Goal: Information Seeking & Learning: Learn about a topic

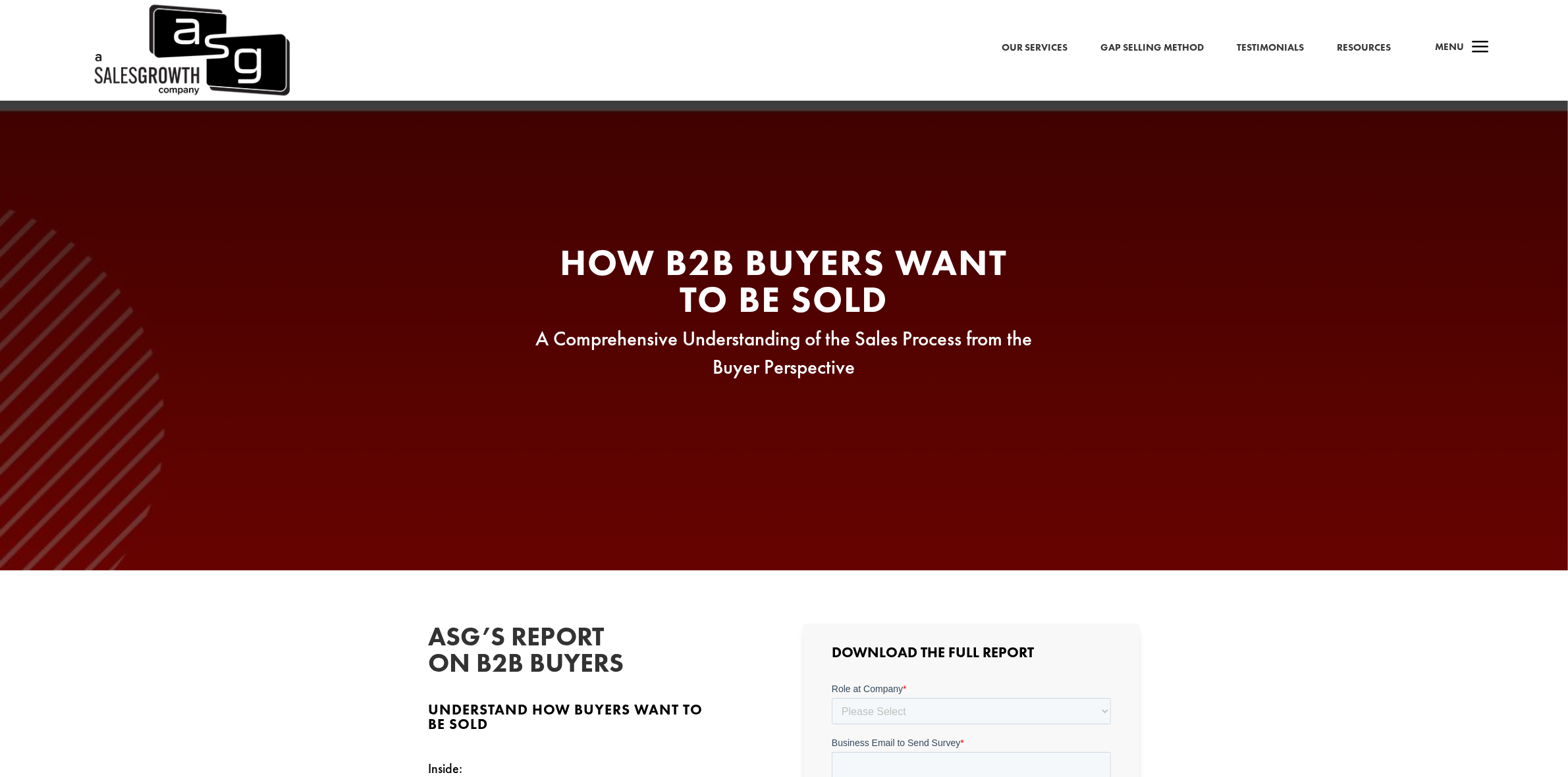
click at [1479, 51] on span "a" at bounding box center [1480, 47] width 26 height 26
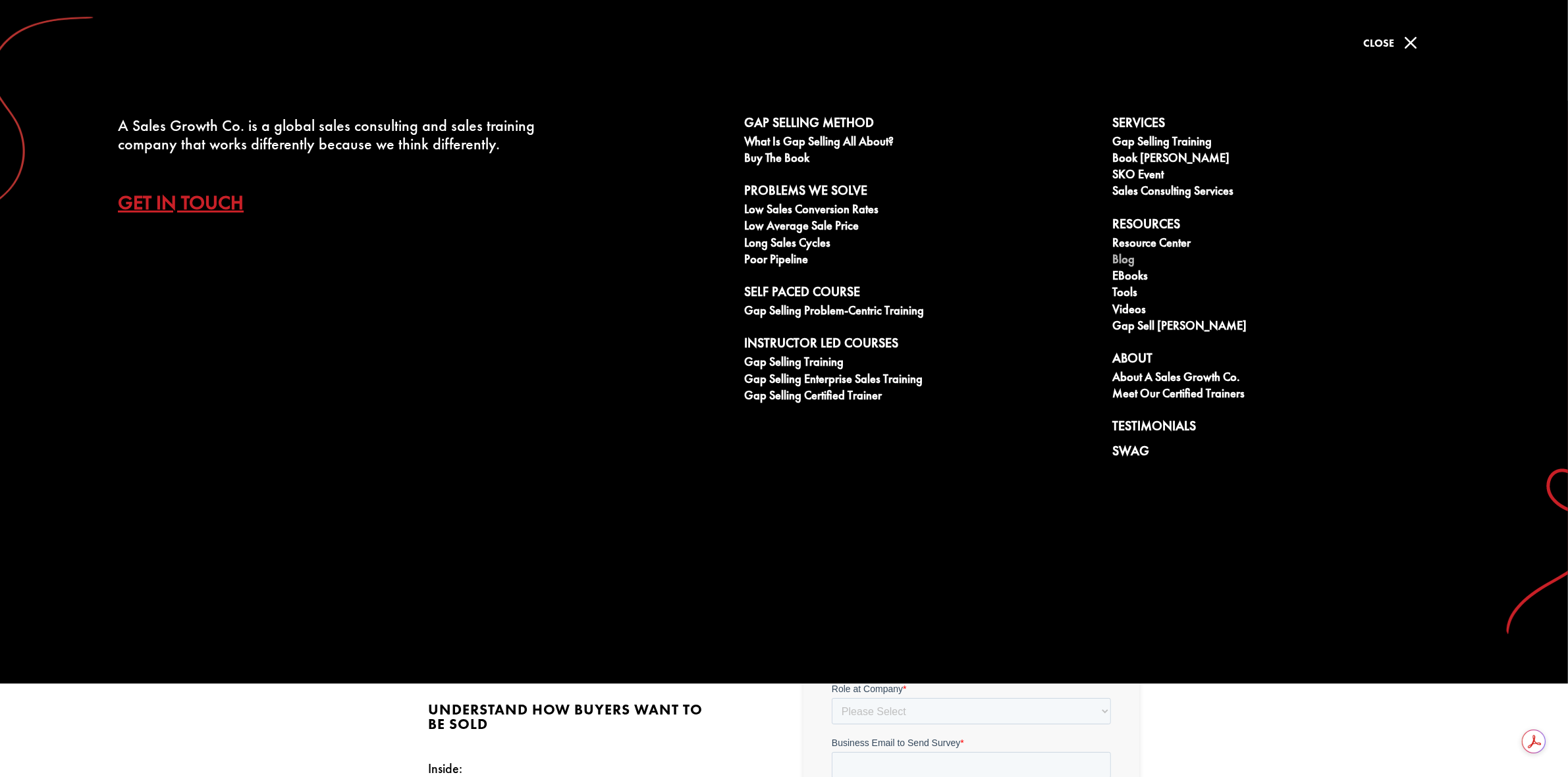
click at [1127, 258] on link "Blog" at bounding box center [1290, 261] width 354 height 16
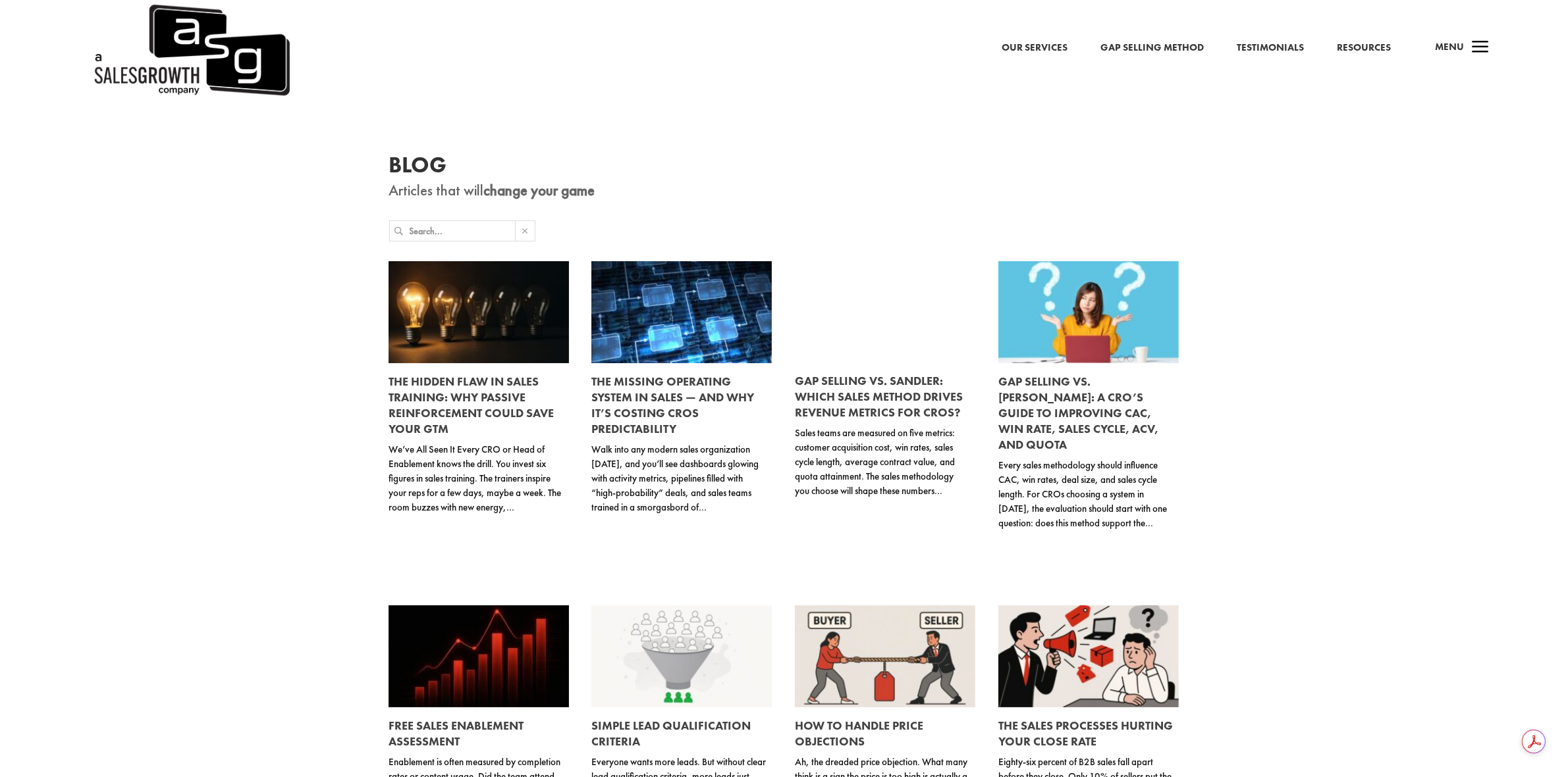
click at [455, 229] on input "text" at bounding box center [462, 231] width 106 height 20
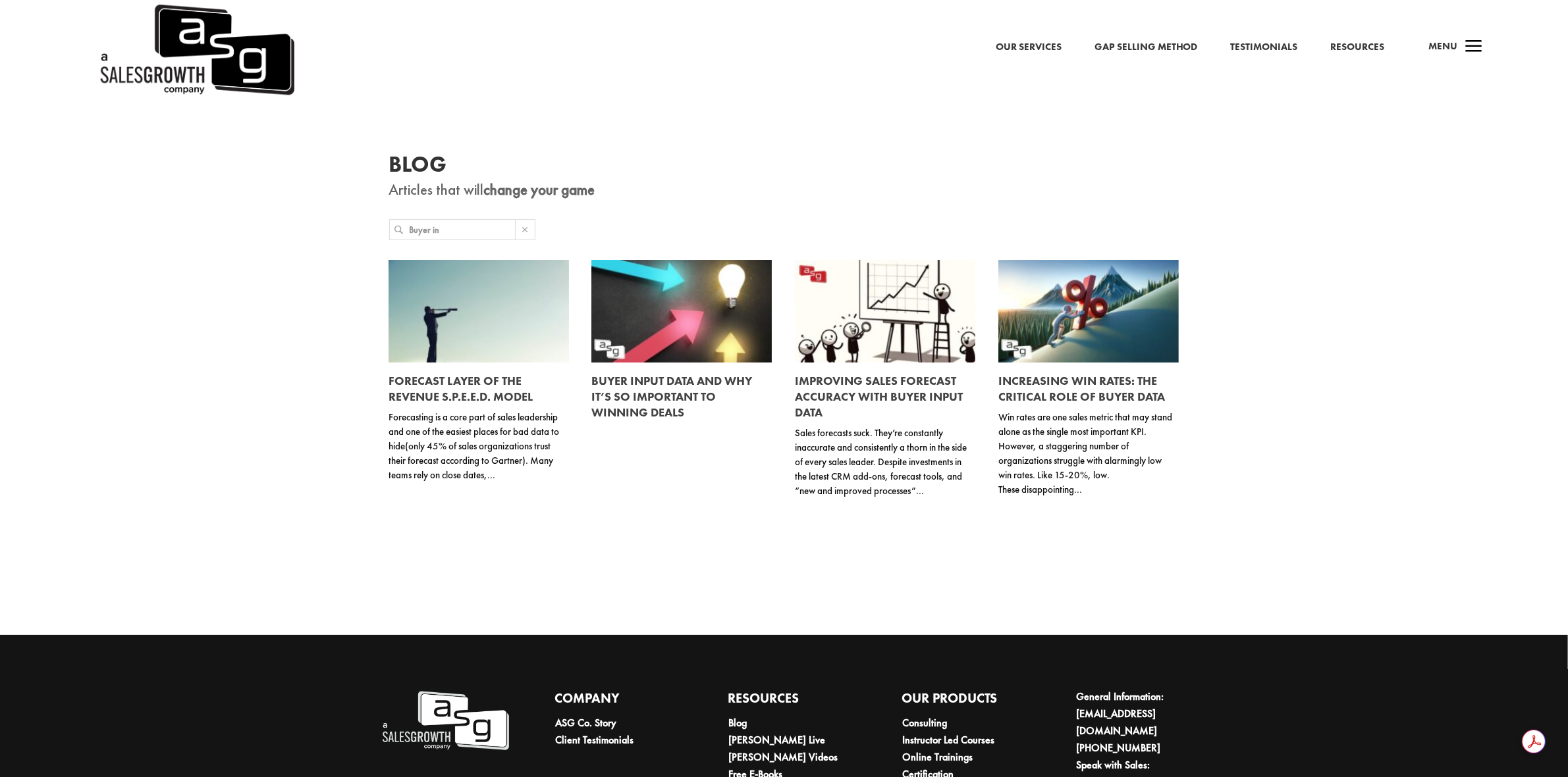
type input "Buyer in"
click at [670, 315] on link at bounding box center [682, 311] width 180 height 102
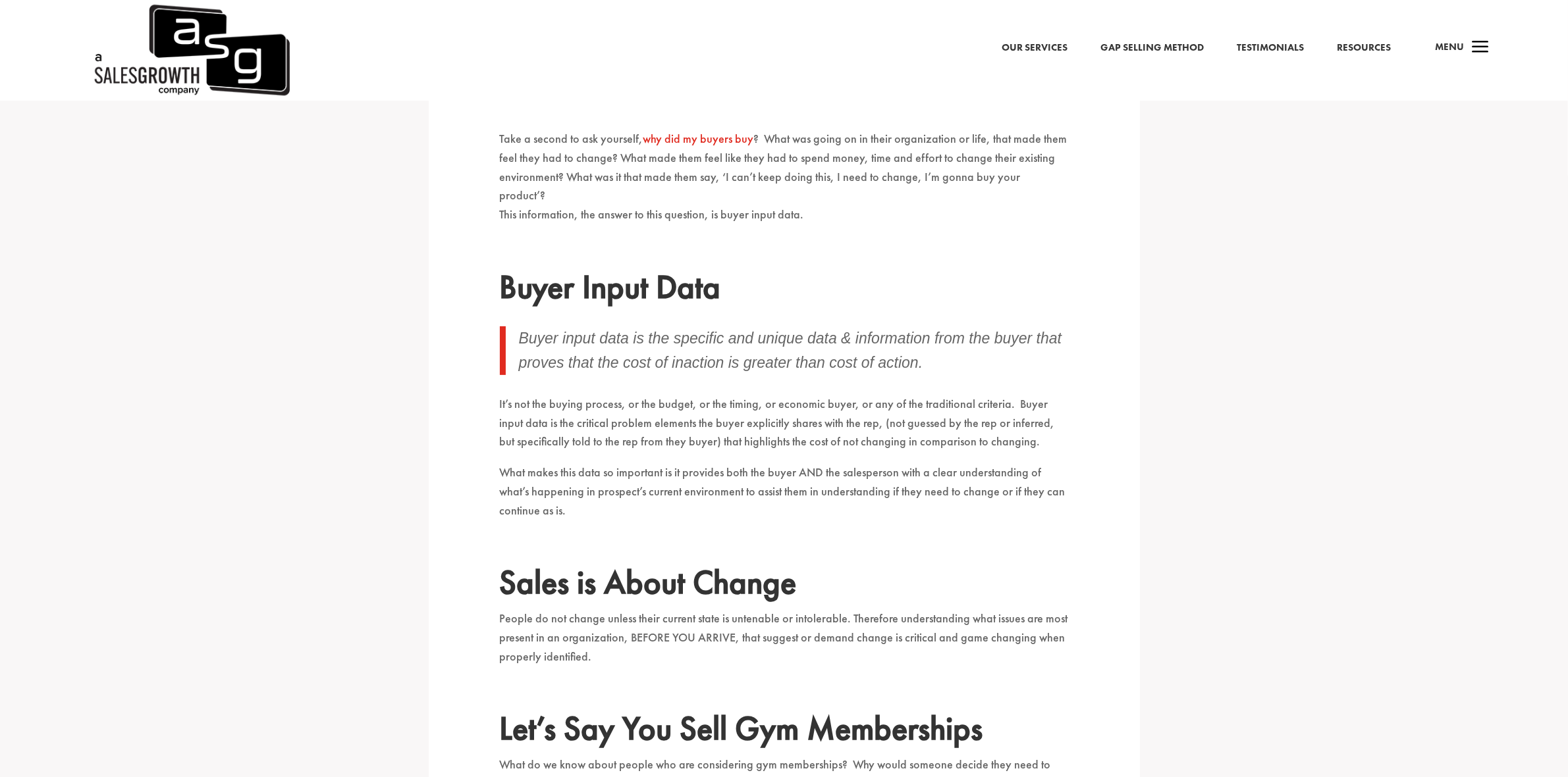
scroll to position [492, 0]
click at [1476, 46] on span "a" at bounding box center [1480, 47] width 26 height 26
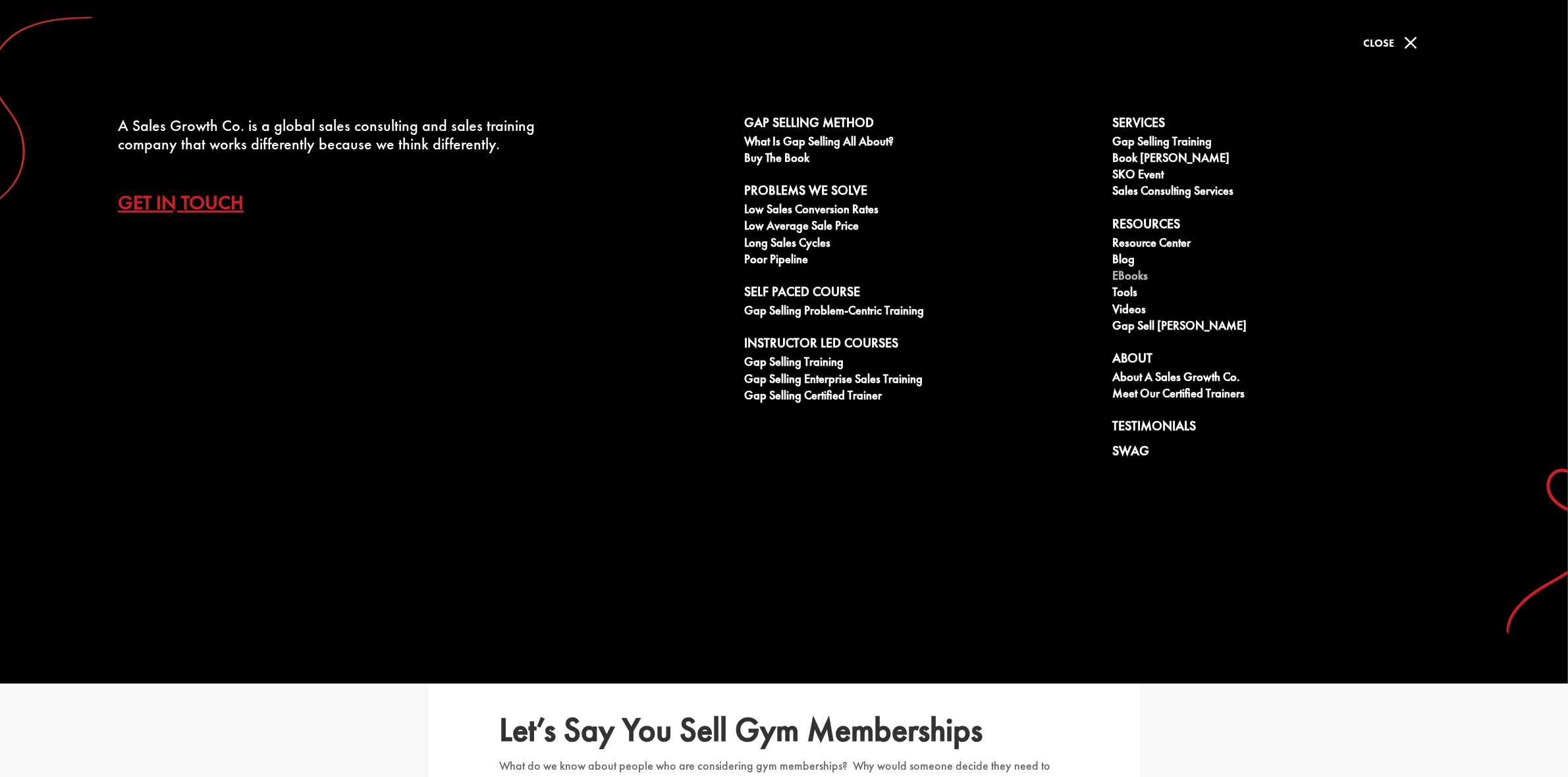
click at [1133, 273] on link "eBooks" at bounding box center [1290, 278] width 354 height 16
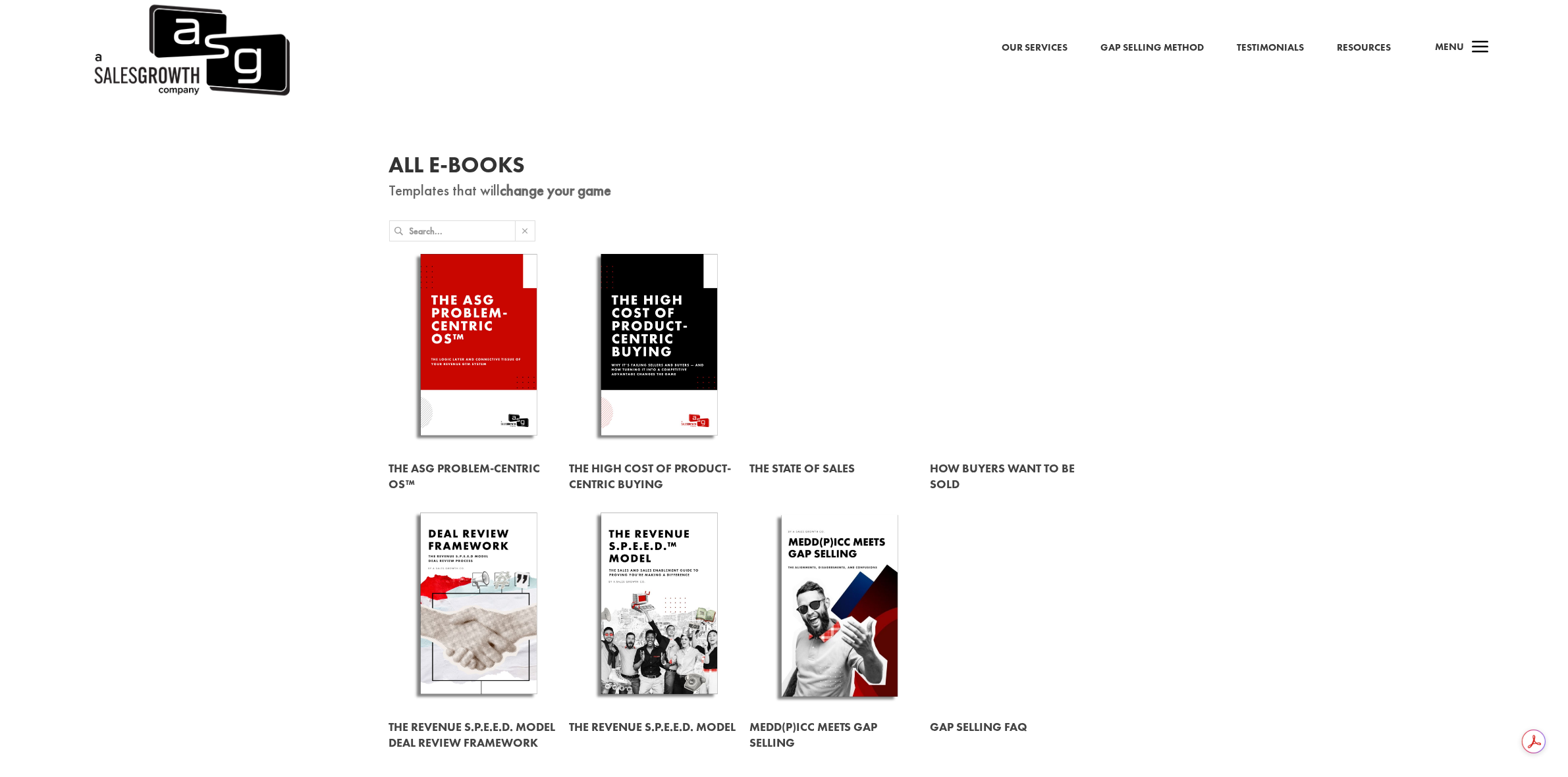
click at [464, 289] on link at bounding box center [479, 348] width 180 height 206
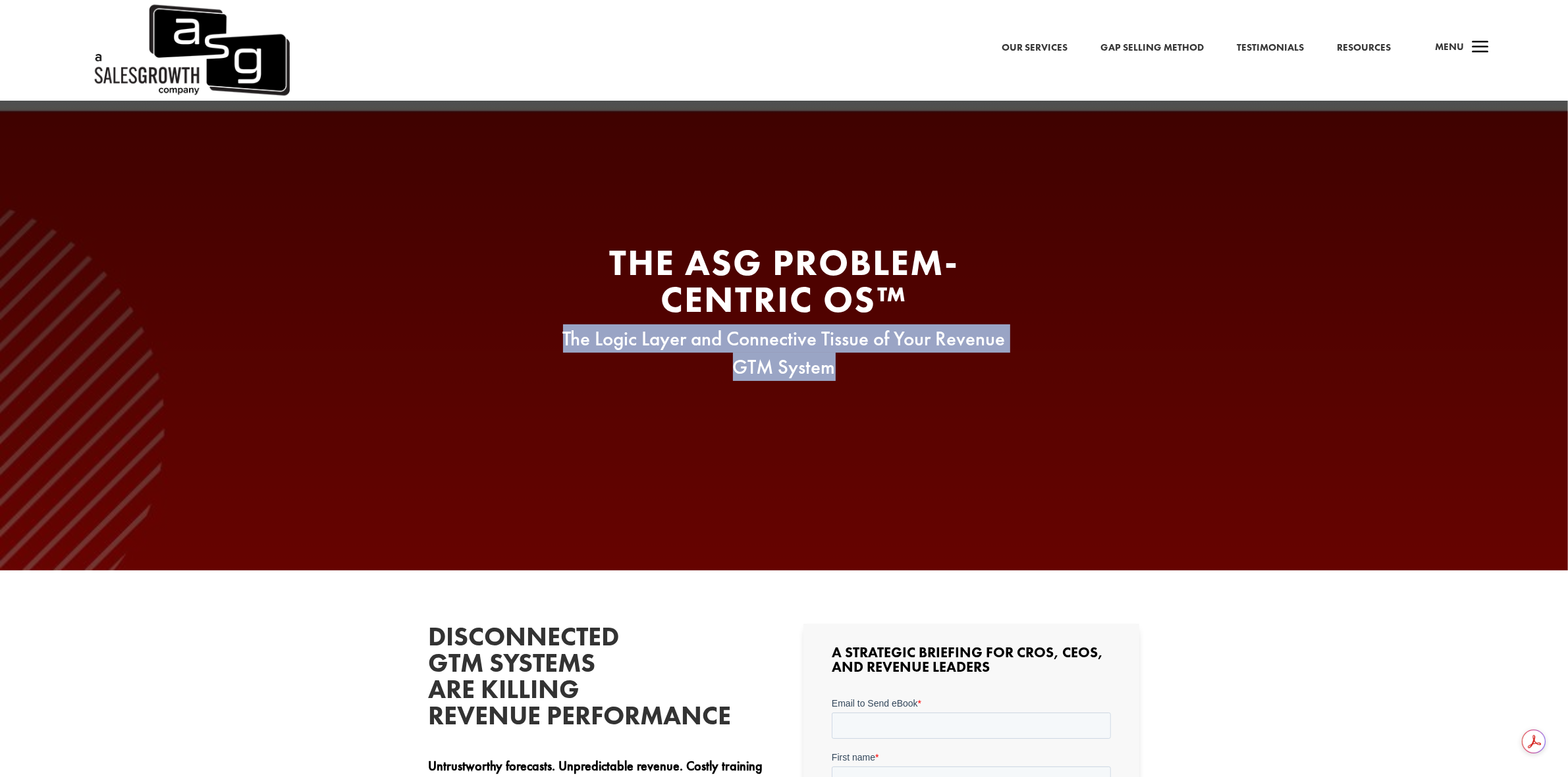
drag, startPoint x: 564, startPoint y: 333, endPoint x: 929, endPoint y: 367, distance: 366.6
click at [929, 367] on p "The Logic Layer and Connective Tissue of Your Revenue GTM System" at bounding box center [784, 353] width 501 height 57
copy p "The Logic Layer and Connective Tissue of Your Revenue GTM System"
